Goal: Navigation & Orientation: Find specific page/section

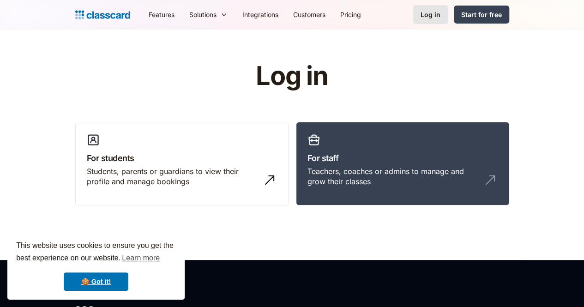
click at [440, 17] on div "Log in" at bounding box center [431, 15] width 20 height 10
click at [440, 15] on div "Log in" at bounding box center [431, 15] width 20 height 10
click at [101, 279] on link "🍪 Got it!" at bounding box center [96, 281] width 65 height 18
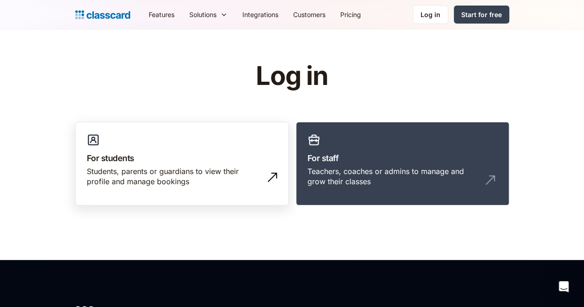
click at [175, 168] on div "Students, parents or guardians to view their profile and manage bookings" at bounding box center [173, 176] width 172 height 21
click at [181, 141] on link "For students Students, parents or guardians to view their profile and manage bo…" at bounding box center [181, 164] width 213 height 84
